Goal: Information Seeking & Learning: Learn about a topic

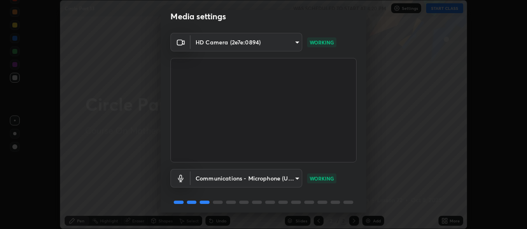
scroll to position [41, 0]
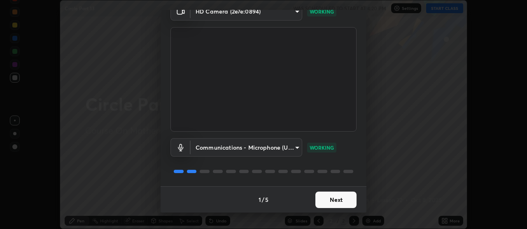
click at [329, 200] on button "Next" at bounding box center [335, 200] width 41 height 16
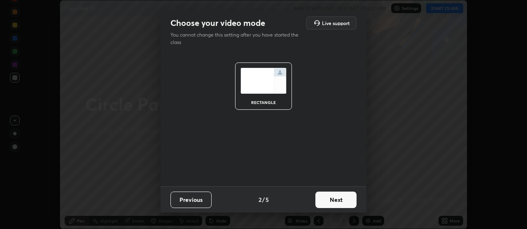
click at [331, 199] on button "Next" at bounding box center [335, 200] width 41 height 16
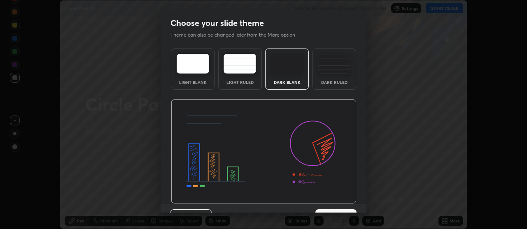
scroll to position [18, 0]
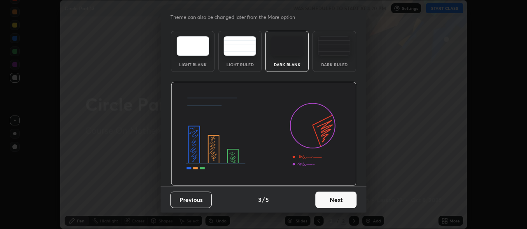
click at [335, 200] on button "Next" at bounding box center [335, 200] width 41 height 16
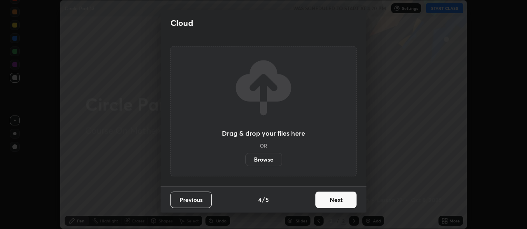
click at [336, 198] on button "Next" at bounding box center [335, 200] width 41 height 16
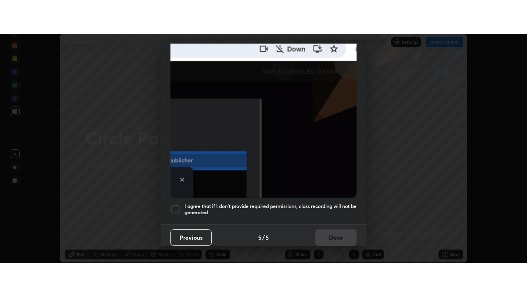
scroll to position [209, 0]
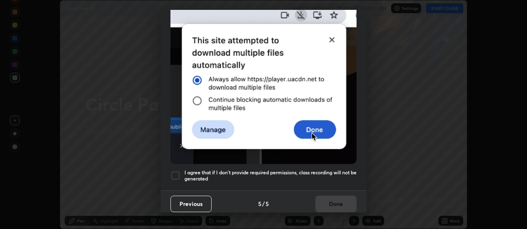
click at [404, 179] on div "Allow automatic downloads Please provide the following download permissions to …" at bounding box center [263, 114] width 527 height 229
click at [177, 171] on div at bounding box center [175, 176] width 10 height 10
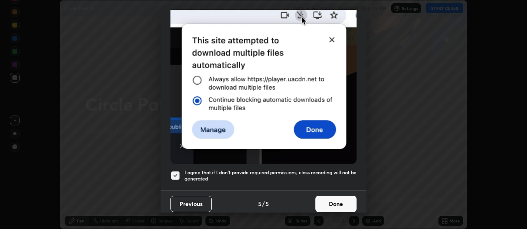
click at [337, 197] on button "Done" at bounding box center [335, 204] width 41 height 16
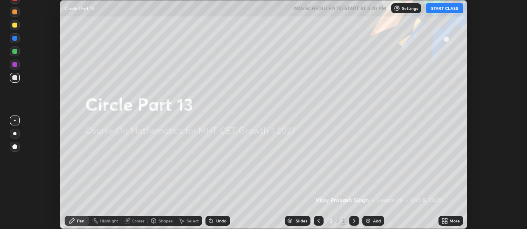
click at [445, 221] on icon at bounding box center [444, 221] width 7 height 7
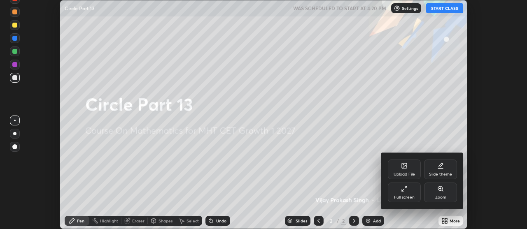
click at [403, 189] on icon at bounding box center [404, 189] width 7 height 7
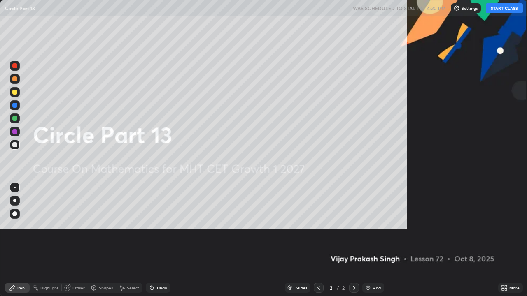
scroll to position [296, 527]
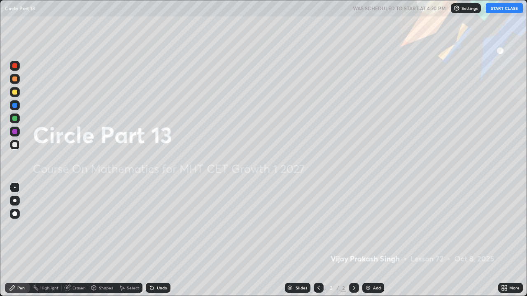
click at [503, 9] on button "START CLASS" at bounding box center [504, 8] width 37 height 10
click at [368, 229] on img at bounding box center [368, 288] width 7 height 7
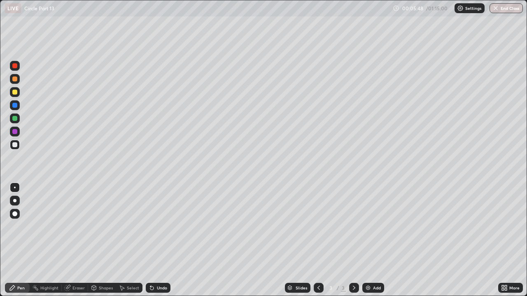
click at [70, 229] on icon at bounding box center [67, 288] width 7 height 7
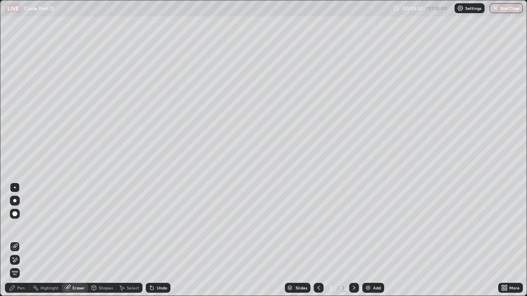
click at [19, 229] on div "Pen" at bounding box center [20, 288] width 7 height 4
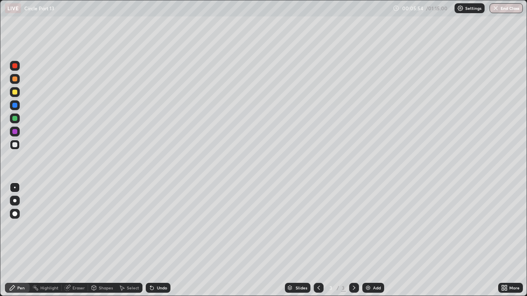
click at [15, 145] on div at bounding box center [14, 144] width 5 height 5
click at [73, 229] on div "Eraser" at bounding box center [78, 288] width 12 height 4
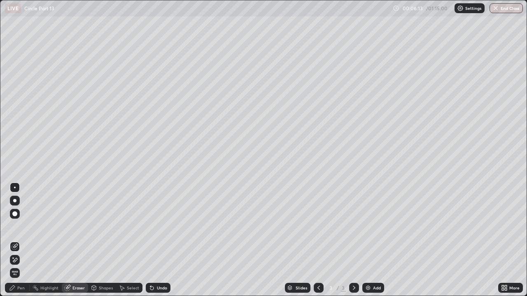
click at [20, 229] on div "Pen" at bounding box center [20, 288] width 7 height 4
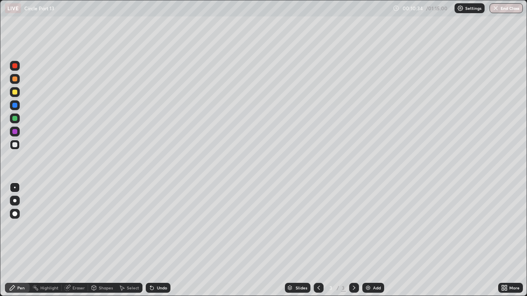
click at [15, 107] on div at bounding box center [14, 105] width 5 height 5
click at [16, 68] on div at bounding box center [14, 65] width 5 height 5
click at [366, 229] on img at bounding box center [368, 288] width 7 height 7
click at [318, 229] on icon at bounding box center [318, 288] width 7 height 7
click at [353, 229] on icon at bounding box center [354, 288] width 7 height 7
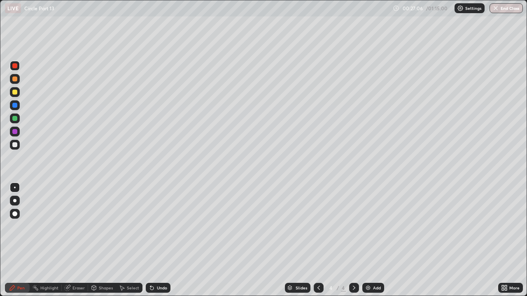
click at [15, 144] on div at bounding box center [14, 144] width 5 height 5
click at [367, 229] on img at bounding box center [368, 288] width 7 height 7
click at [67, 229] on icon at bounding box center [67, 288] width 5 height 5
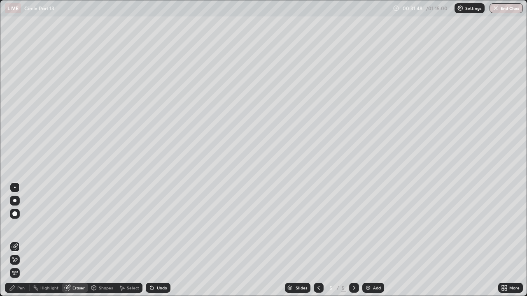
click at [16, 229] on div "Pen" at bounding box center [17, 288] width 25 height 10
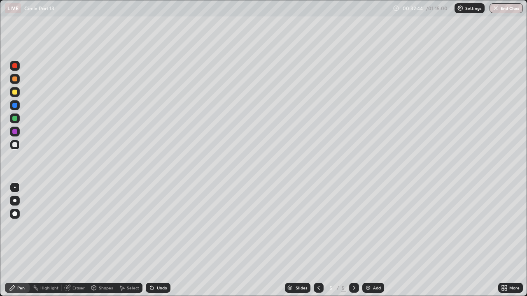
click at [78, 229] on div "Eraser" at bounding box center [78, 288] width 12 height 4
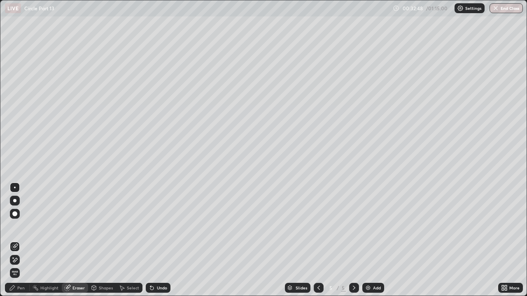
click at [44, 229] on div "Highlight" at bounding box center [49, 288] width 18 height 4
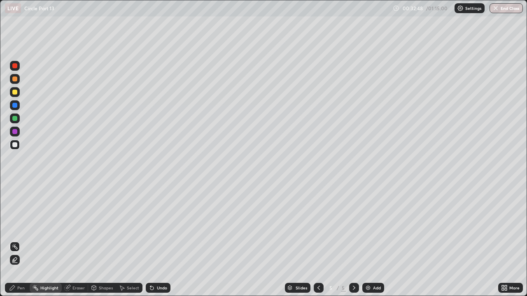
click at [21, 229] on div "Pen" at bounding box center [17, 288] width 25 height 10
click at [371, 229] on div "Add" at bounding box center [373, 288] width 22 height 10
click at [74, 229] on div "Eraser" at bounding box center [78, 288] width 12 height 4
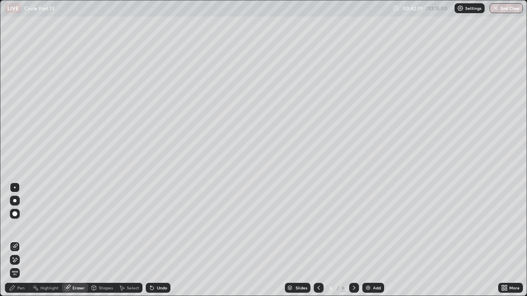
click at [17, 229] on div "Pen" at bounding box center [17, 288] width 25 height 10
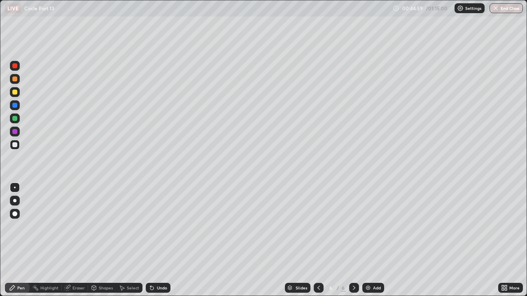
click at [74, 229] on div "Eraser" at bounding box center [78, 288] width 12 height 4
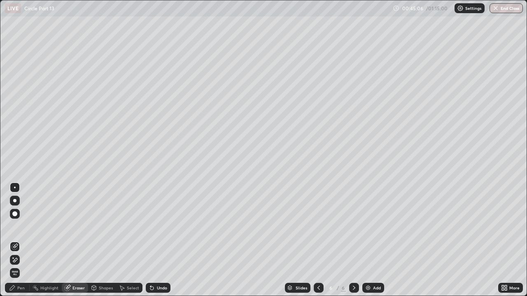
click at [22, 229] on div "Pen" at bounding box center [17, 288] width 25 height 10
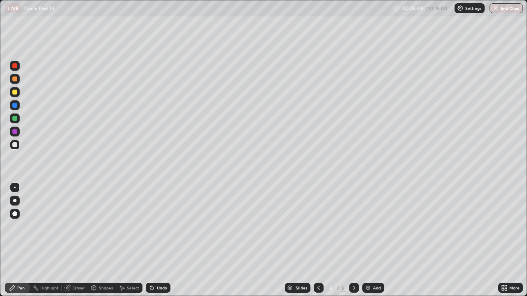
click at [16, 119] on div at bounding box center [14, 118] width 5 height 5
click at [354, 229] on icon at bounding box center [354, 288] width 7 height 7
click at [368, 229] on img at bounding box center [368, 288] width 7 height 7
click at [16, 82] on div at bounding box center [15, 79] width 10 height 10
click at [318, 229] on icon at bounding box center [318, 288] width 7 height 7
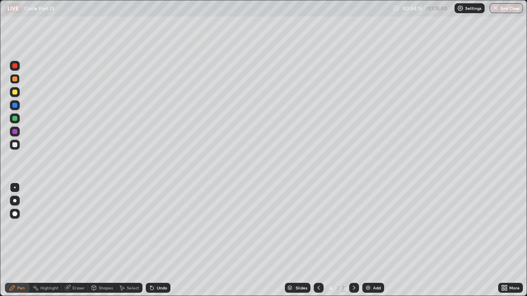
click at [314, 229] on div at bounding box center [319, 288] width 10 height 16
click at [315, 229] on icon at bounding box center [318, 288] width 7 height 7
click at [357, 229] on div at bounding box center [354, 288] width 10 height 10
click at [353, 229] on icon at bounding box center [354, 288] width 7 height 7
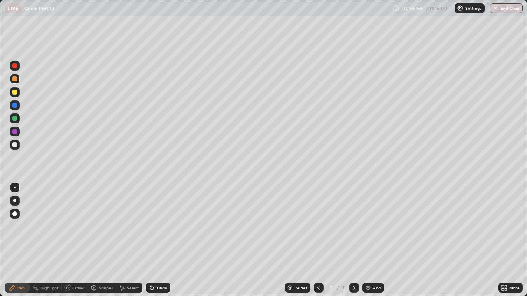
click at [353, 229] on icon at bounding box center [354, 288] width 7 height 7
click at [370, 229] on div "Add" at bounding box center [373, 288] width 22 height 10
click at [369, 229] on img at bounding box center [368, 288] width 7 height 7
click at [495, 9] on img "button" at bounding box center [495, 8] width 7 height 7
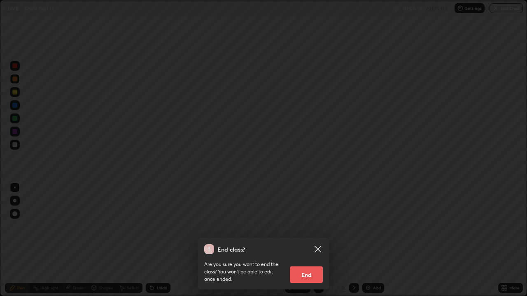
click at [310, 229] on button "End" at bounding box center [306, 275] width 33 height 16
